Goal: Task Accomplishment & Management: Use online tool/utility

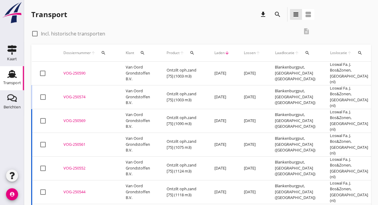
click at [135, 91] on td "Van Oord Grondstoffen B.V." at bounding box center [139, 97] width 41 height 24
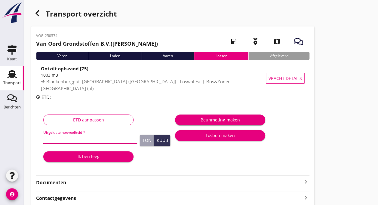
click at [82, 141] on input "Uitgeloste hoeveelheid *" at bounding box center [90, 139] width 94 height 10
type input "1088"
click at [99, 157] on div "Ik ben leeg" at bounding box center [88, 156] width 81 height 6
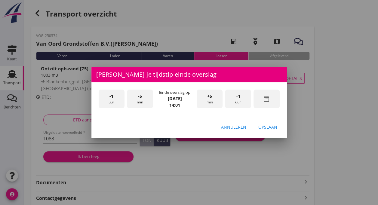
click at [141, 99] on div "-5 min" at bounding box center [140, 99] width 26 height 19
click at [203, 101] on div "+5 min" at bounding box center [210, 99] width 26 height 19
click at [268, 125] on div "Opslaan" at bounding box center [268, 127] width 19 height 6
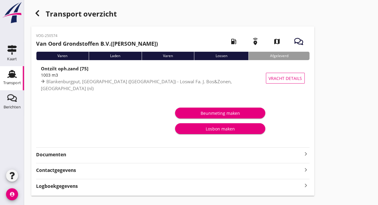
click at [11, 76] on use at bounding box center [12, 74] width 10 height 8
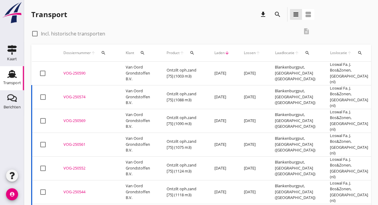
click at [63, 73] on td "VOG-250590 upload_file Drop hier uw bestand om het aan het dossier toe te voegen" at bounding box center [87, 74] width 62 height 24
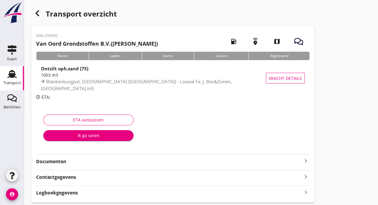
click at [83, 135] on div "Ik ga varen" at bounding box center [88, 135] width 81 height 6
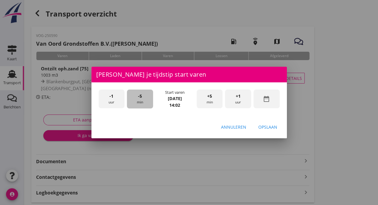
click at [143, 101] on div "-5 min" at bounding box center [140, 99] width 26 height 19
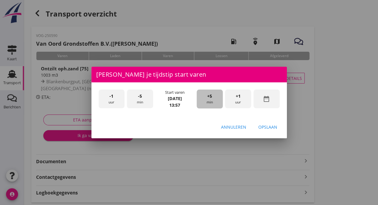
click at [204, 100] on div "+5 min" at bounding box center [210, 99] width 26 height 19
click at [265, 126] on div "Opslaan" at bounding box center [268, 127] width 19 height 6
